Goal: Navigation & Orientation: Find specific page/section

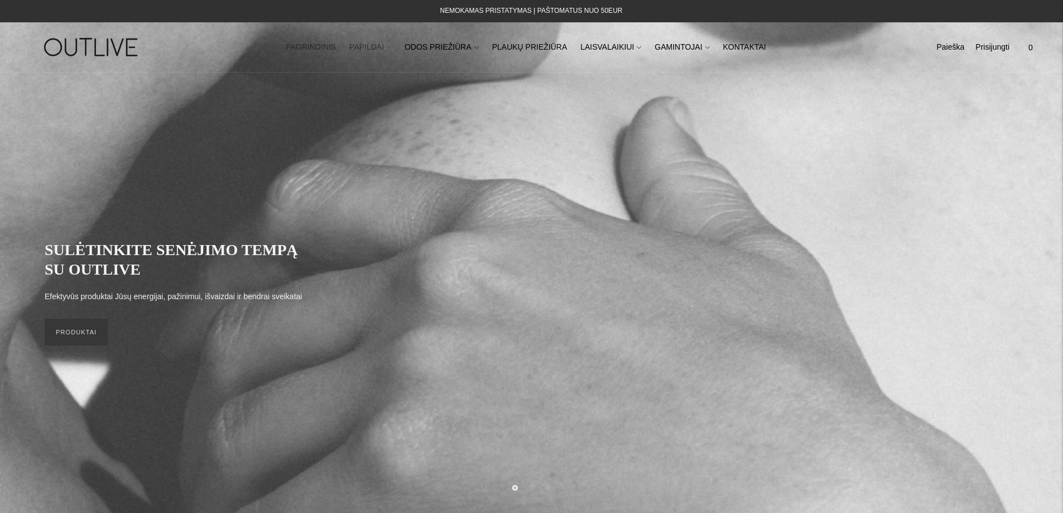
click at [391, 47] on icon at bounding box center [389, 47] width 4 height 4
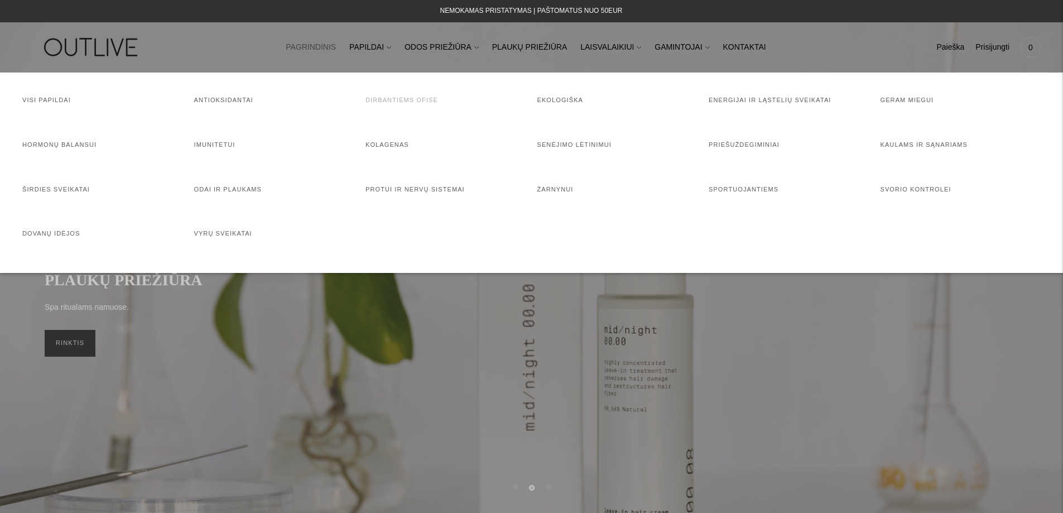
click at [405, 102] on link "Dirbantiems ofise" at bounding box center [402, 100] width 73 height 7
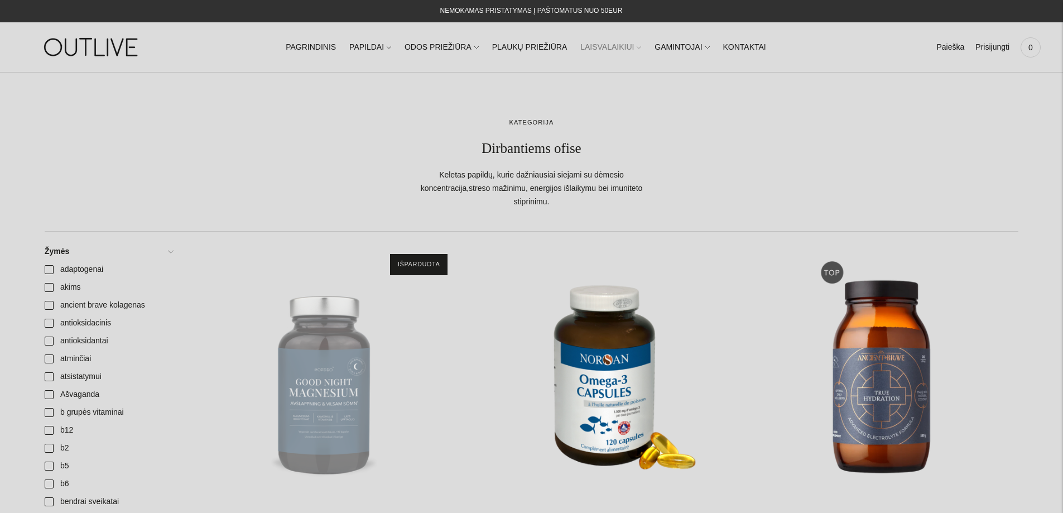
click at [637, 47] on icon at bounding box center [639, 47] width 4 height 4
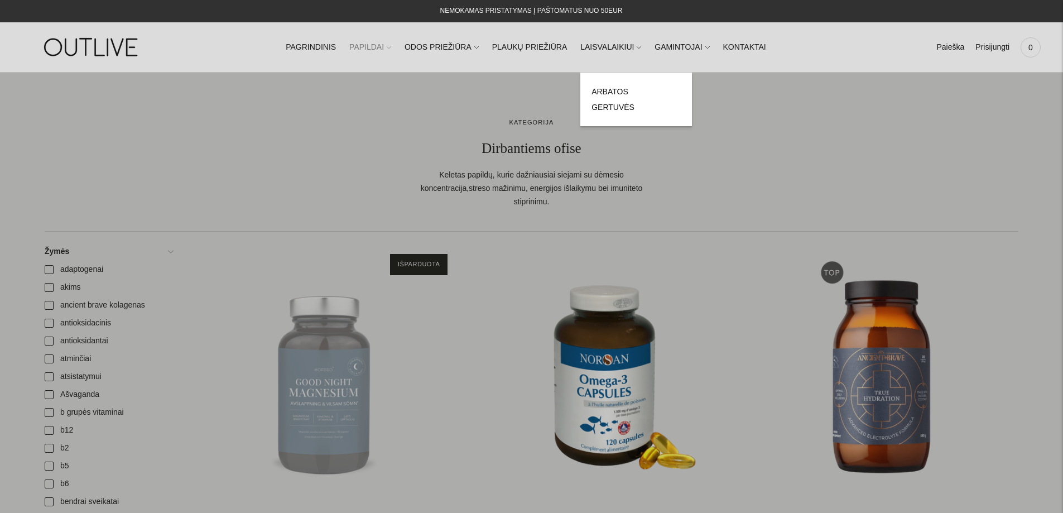
click at [391, 45] on span at bounding box center [389, 47] width 4 height 12
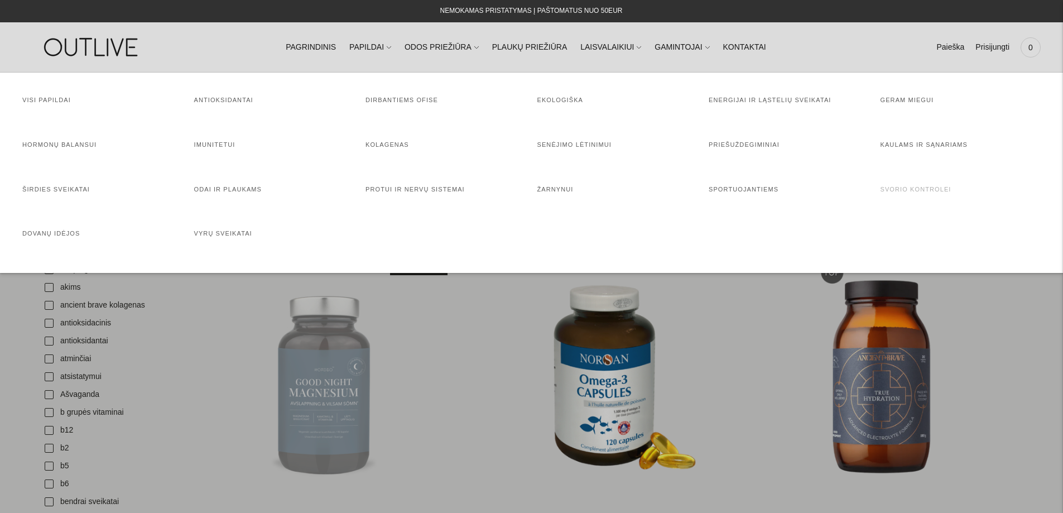
click at [932, 188] on link "Svorio kontrolei" at bounding box center [916, 189] width 71 height 7
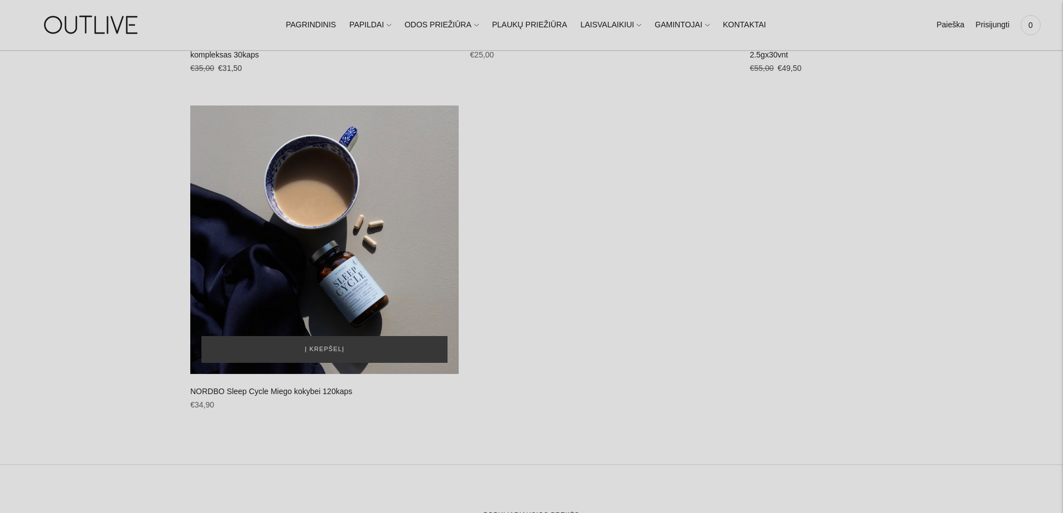
scroll to position [4855, 0]
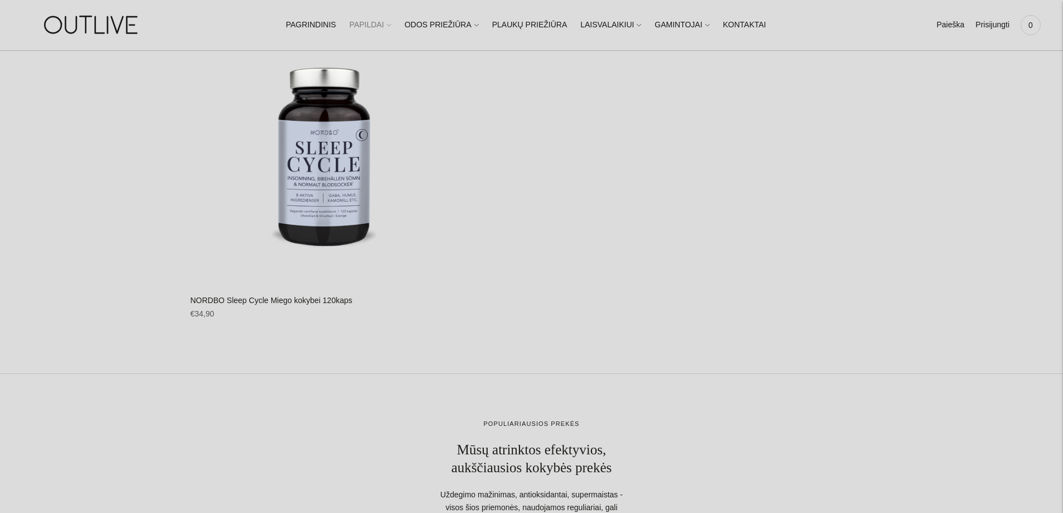
click at [391, 26] on icon at bounding box center [389, 25] width 4 height 2
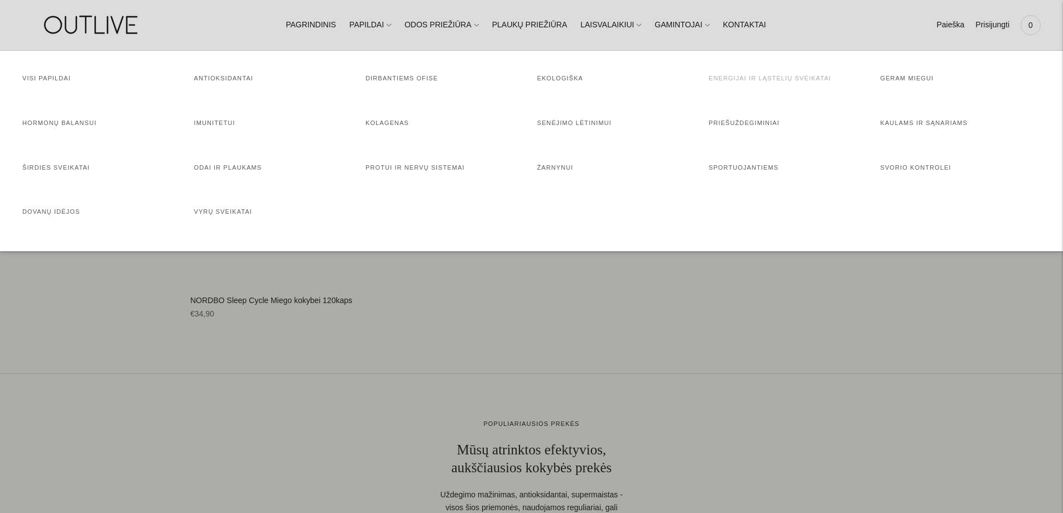
click at [787, 78] on link "Energijai ir ląstelių sveikatai" at bounding box center [770, 78] width 123 height 7
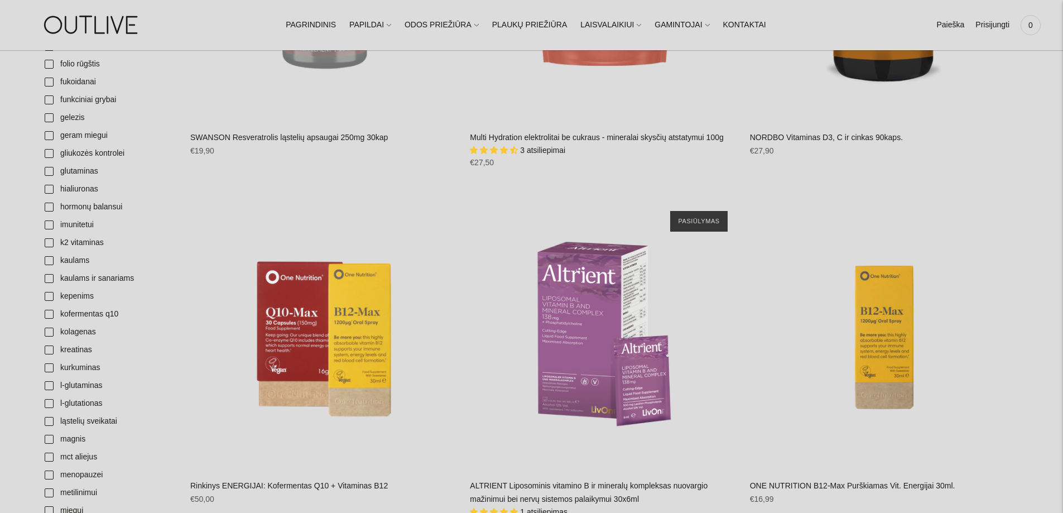
scroll to position [446, 0]
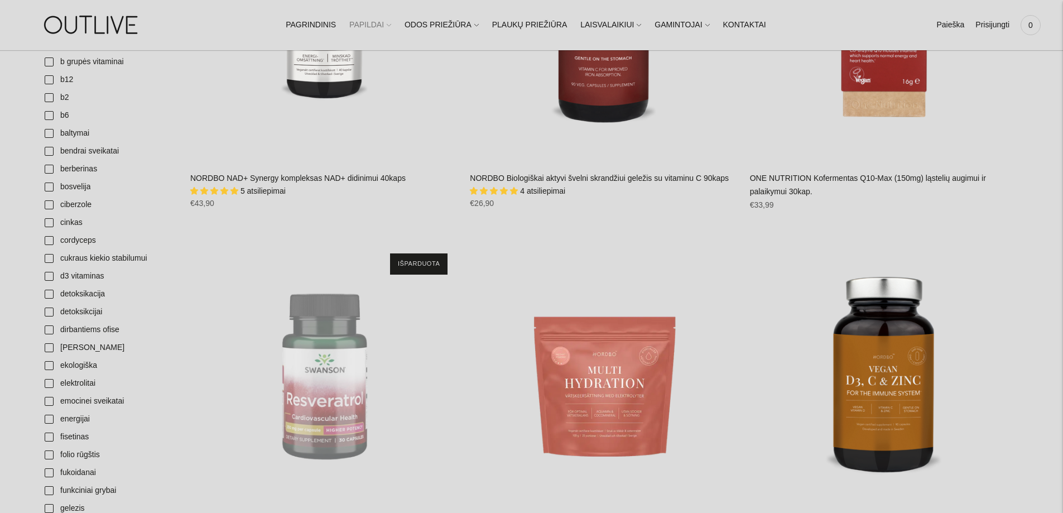
click at [391, 26] on icon at bounding box center [389, 25] width 4 height 4
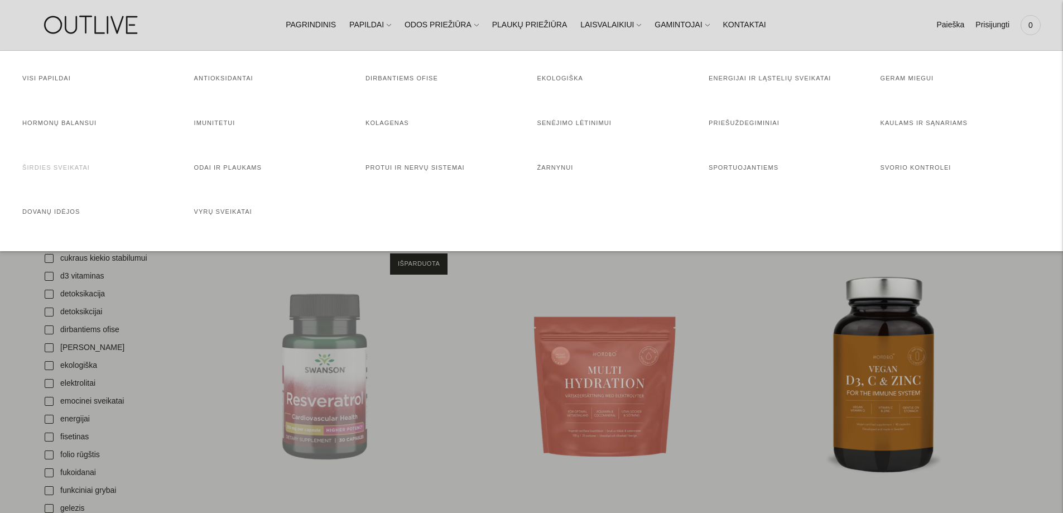
click at [53, 164] on link "Širdies sveikatai" at bounding box center [56, 167] width 68 height 7
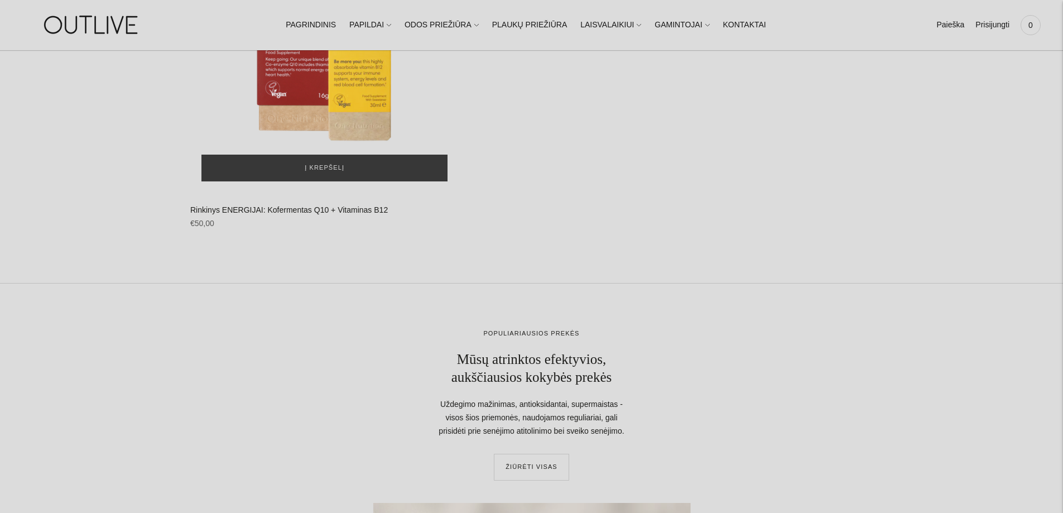
scroll to position [5859, 0]
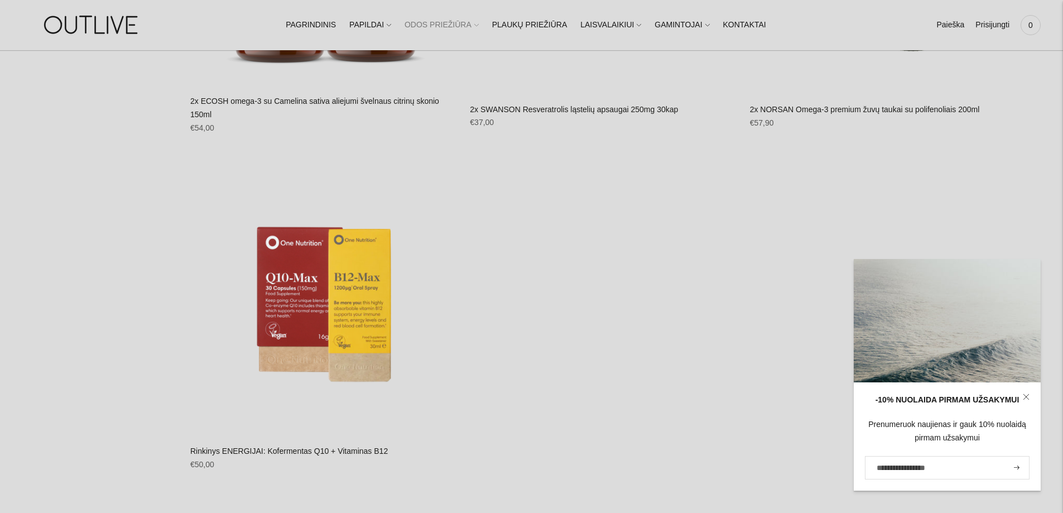
click at [479, 25] on icon at bounding box center [476, 25] width 4 height 4
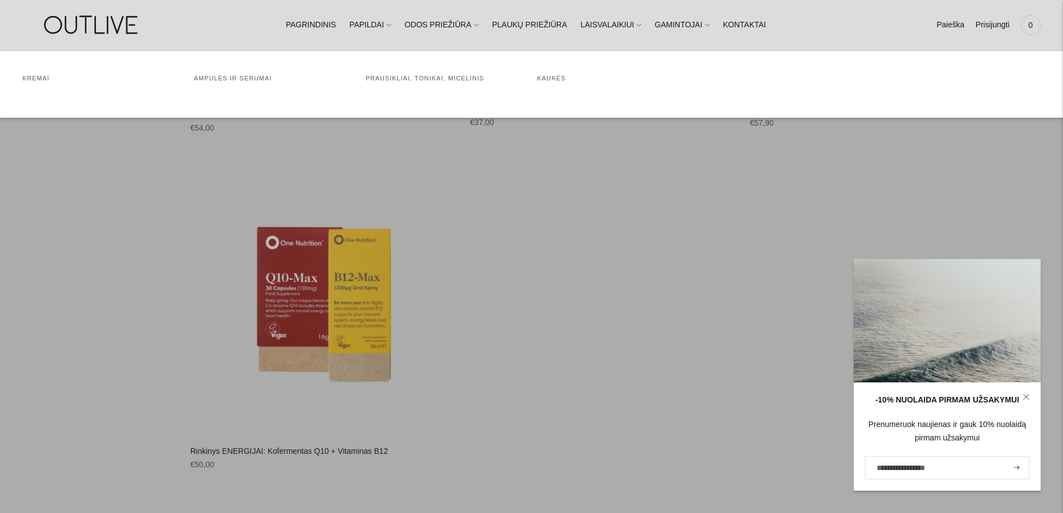
click at [401, 26] on ul "PAGRINDINIS PAPILDAI Visi papildai Antioksidantai Dirbantiems ofise Ekologiška …" at bounding box center [526, 25] width 480 height 25
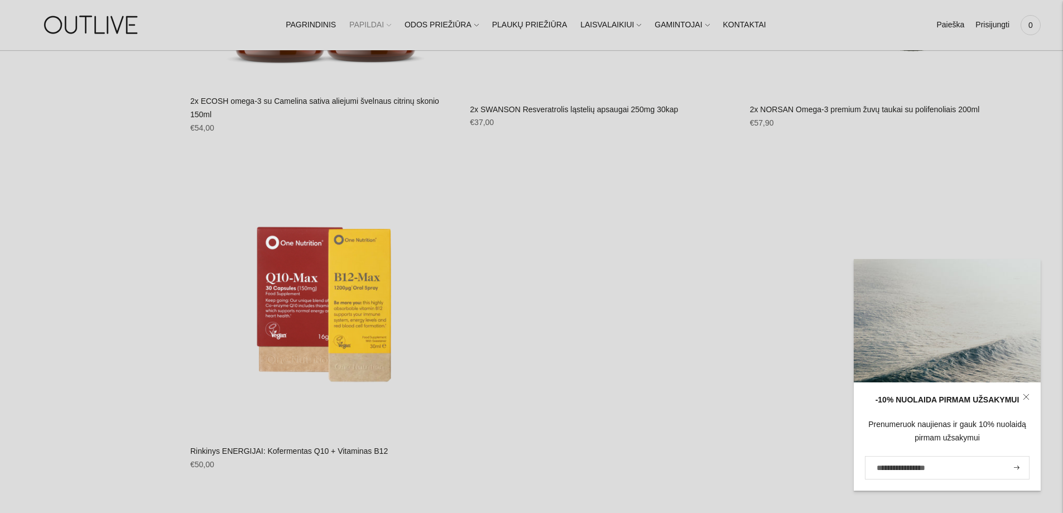
click at [391, 23] on span at bounding box center [389, 25] width 4 height 12
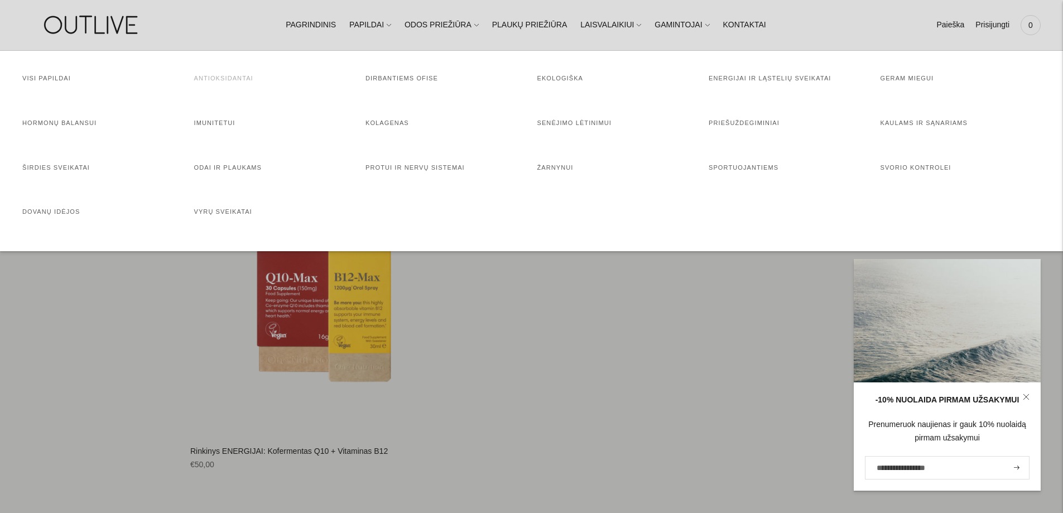
click at [229, 80] on link "Antioksidantai" at bounding box center [223, 78] width 59 height 7
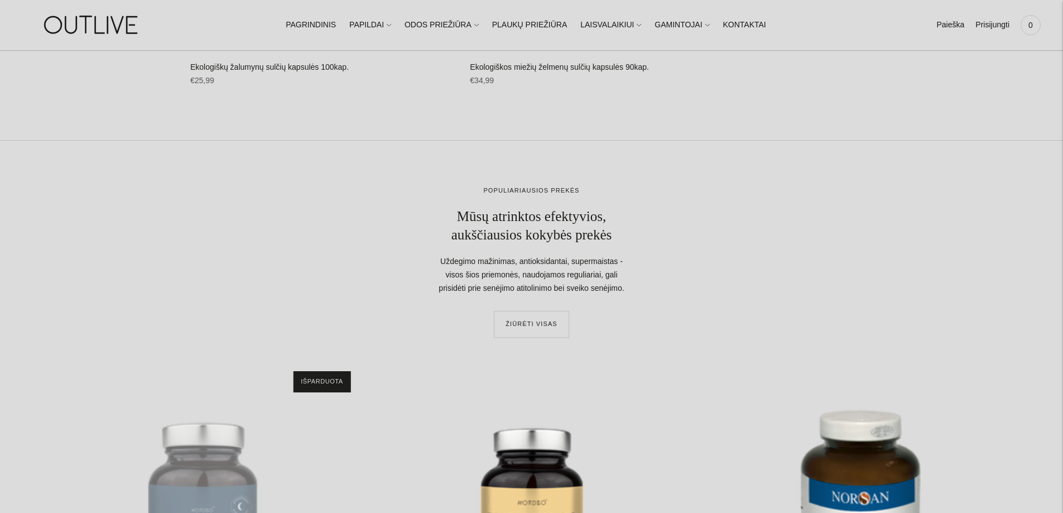
scroll to position [6306, 0]
